Goal: Register for event/course

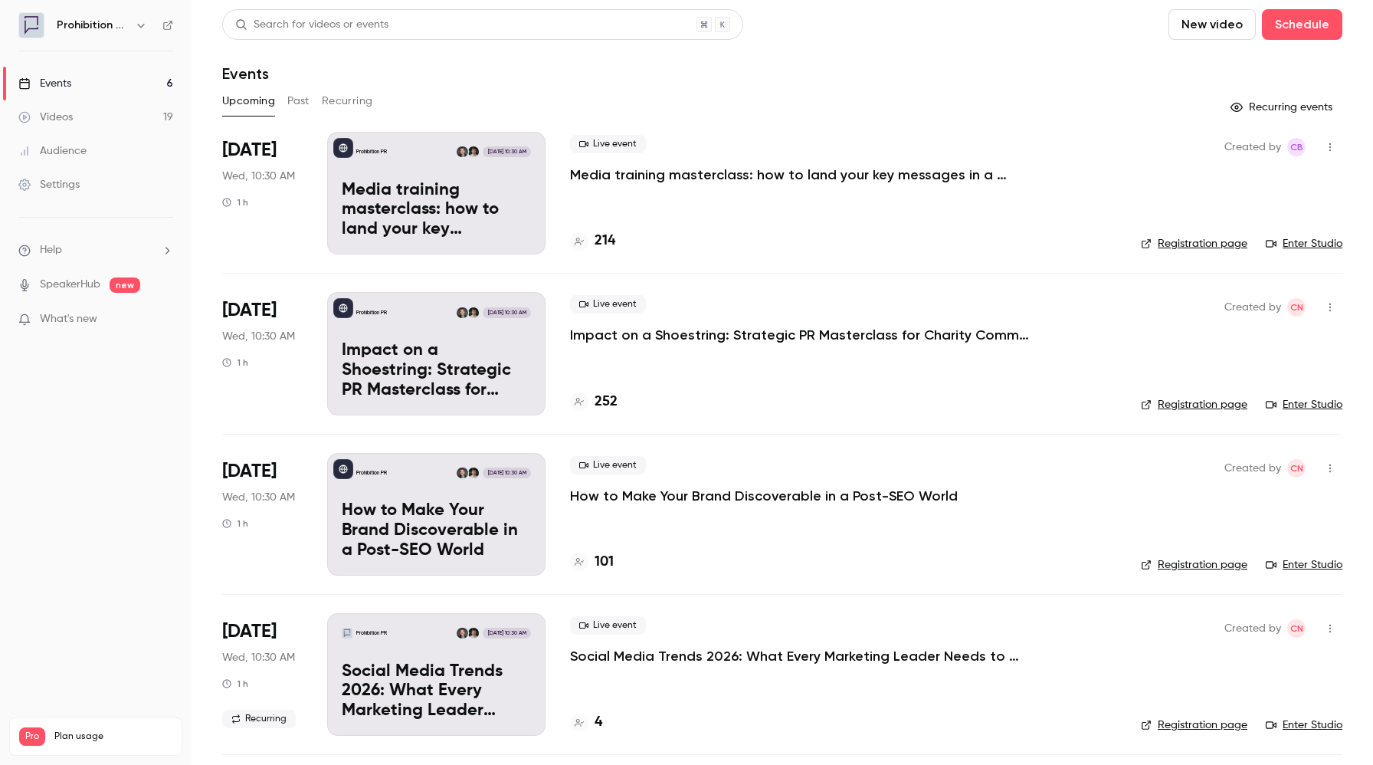
click at [654, 174] on p "Media training masterclass: how to land your key messages in a digital-first wo…" at bounding box center [800, 175] width 460 height 18
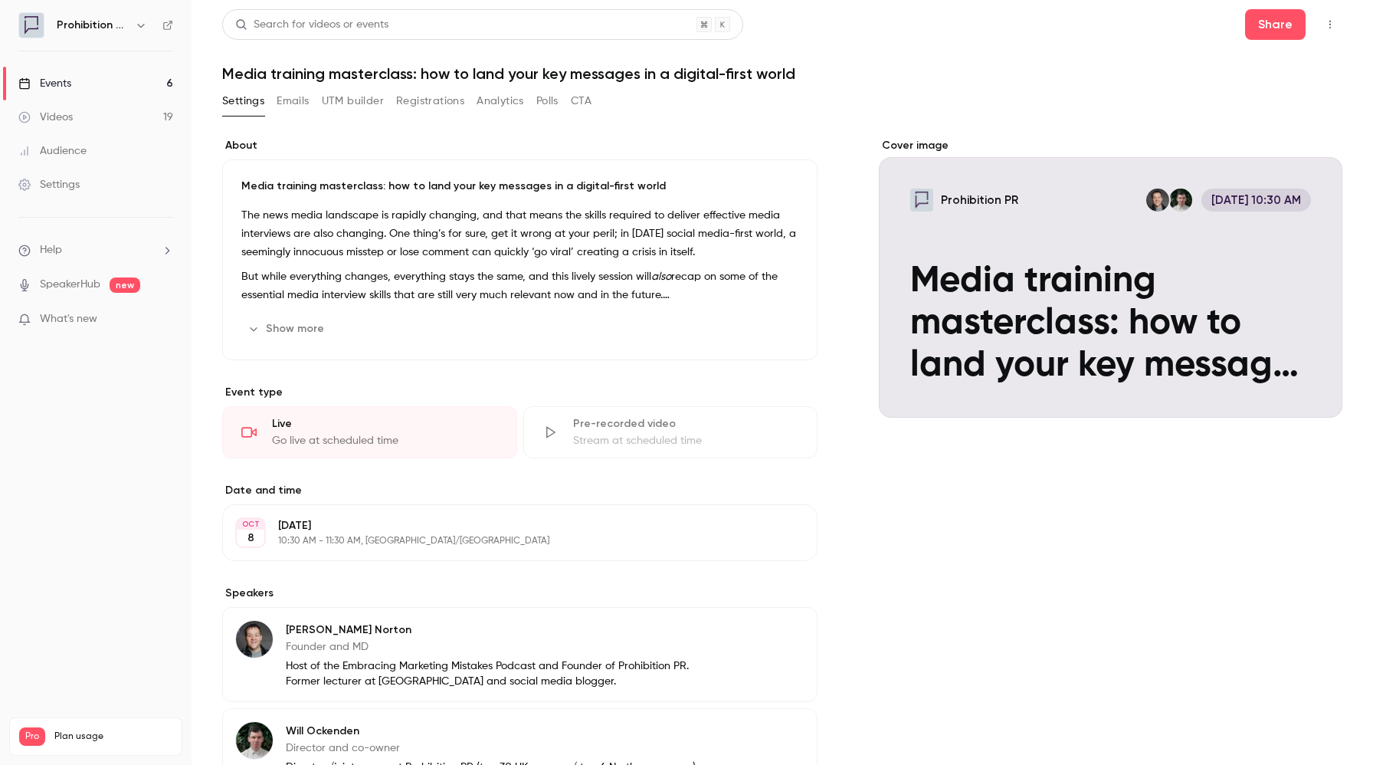
click at [1329, 28] on icon "button" at bounding box center [1330, 24] width 12 height 11
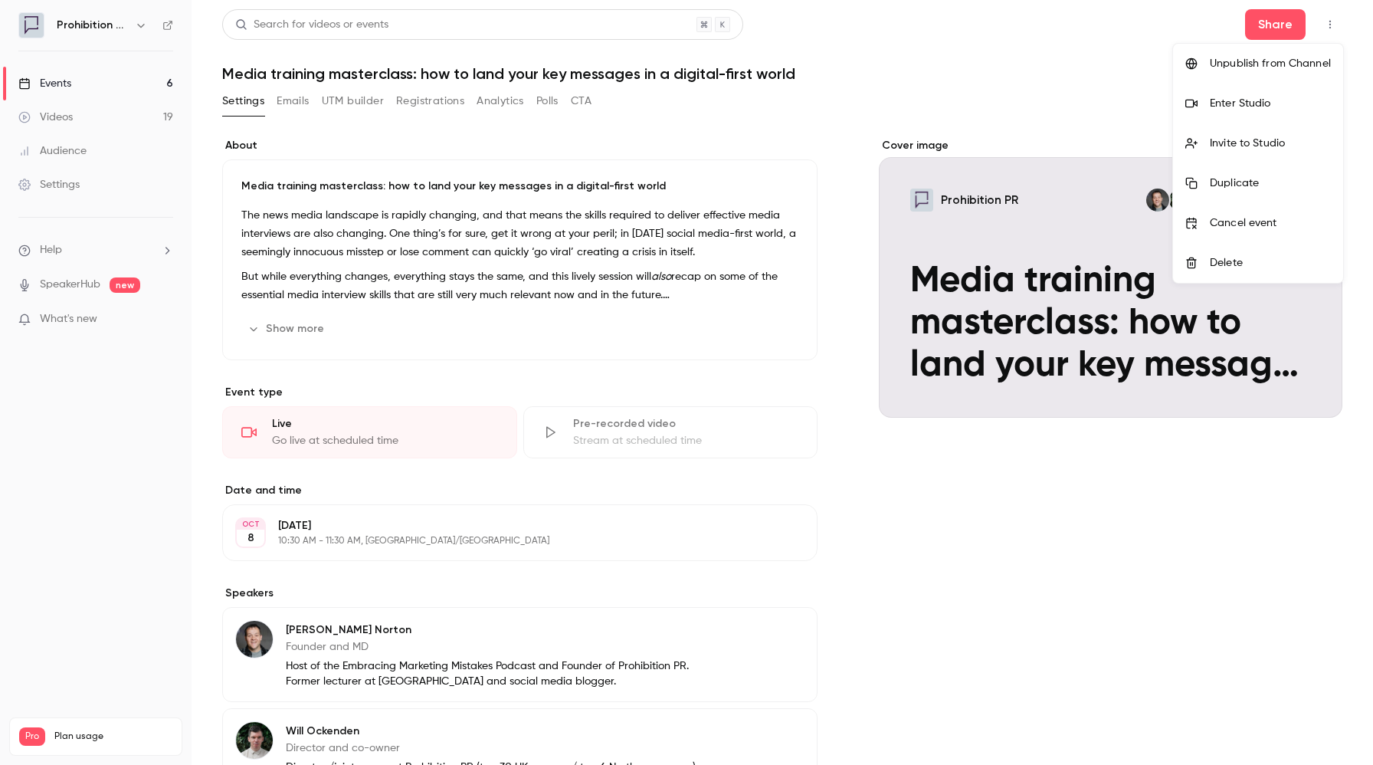
click at [1232, 103] on div "Enter Studio" at bounding box center [1270, 103] width 121 height 15
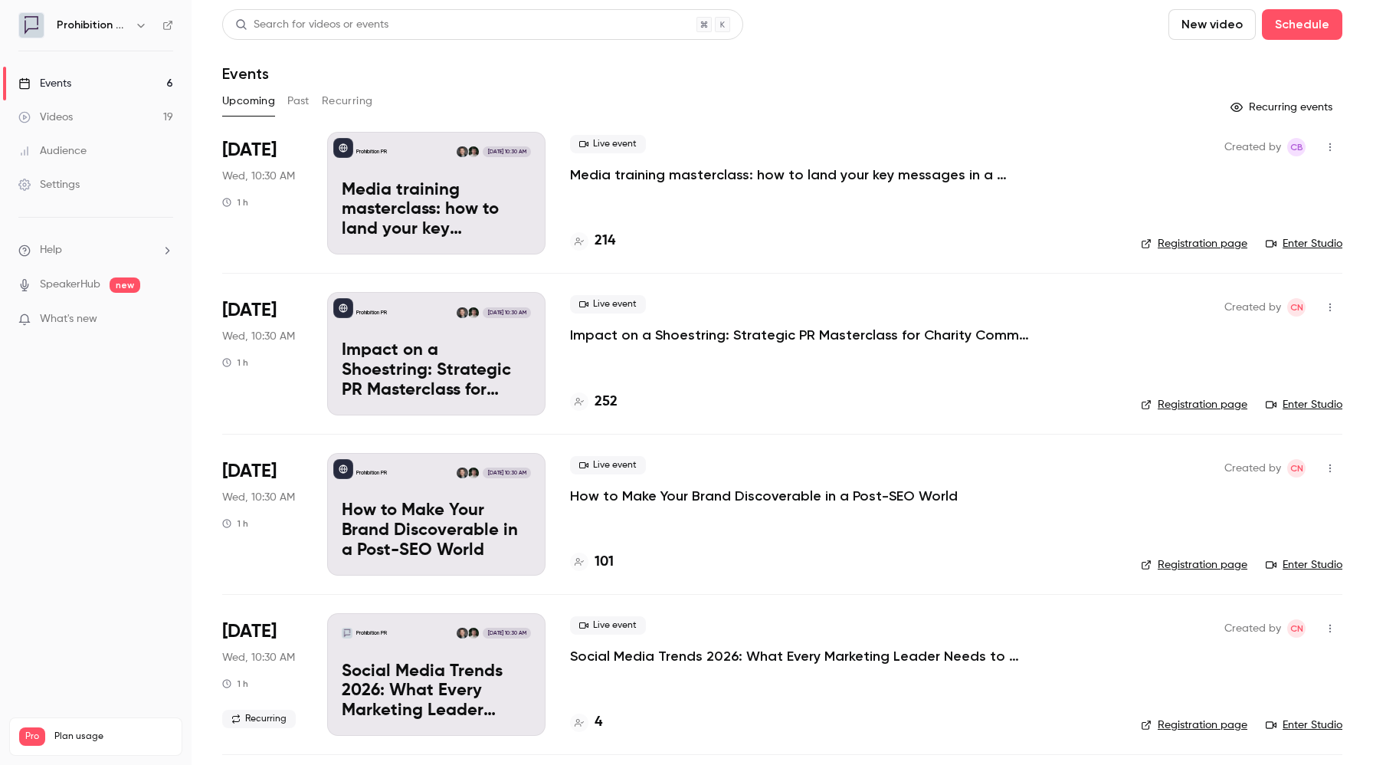
click at [1176, 568] on link "Registration page" at bounding box center [1194, 564] width 107 height 15
